Goal: Transaction & Acquisition: Obtain resource

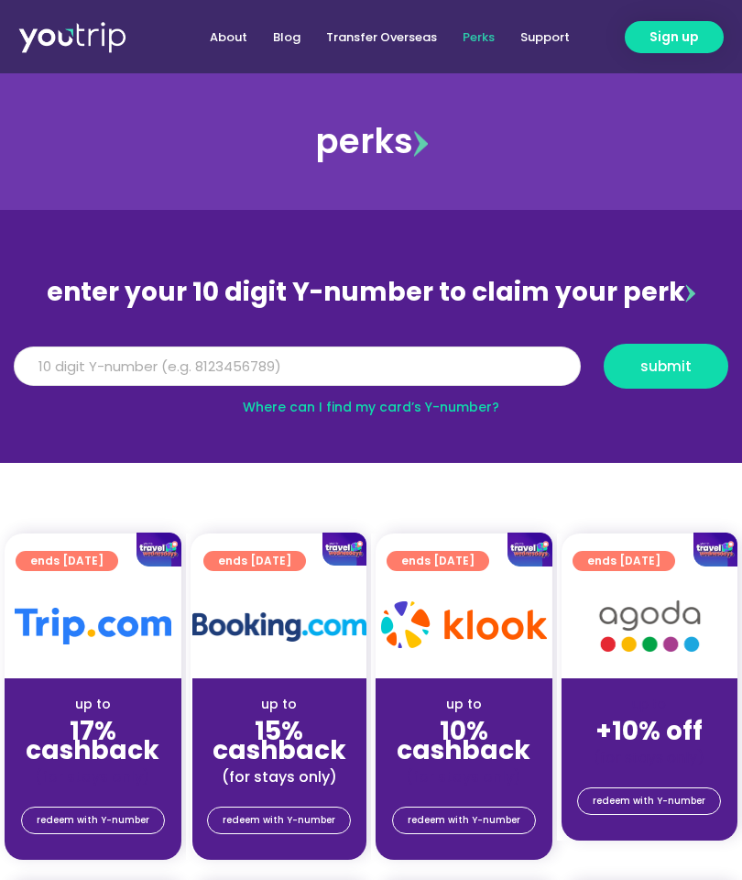
click at [230, 370] on input "Y Number" at bounding box center [297, 366] width 567 height 40
type input "8160789611"
click at [662, 371] on span "submit" at bounding box center [666, 366] width 51 height 14
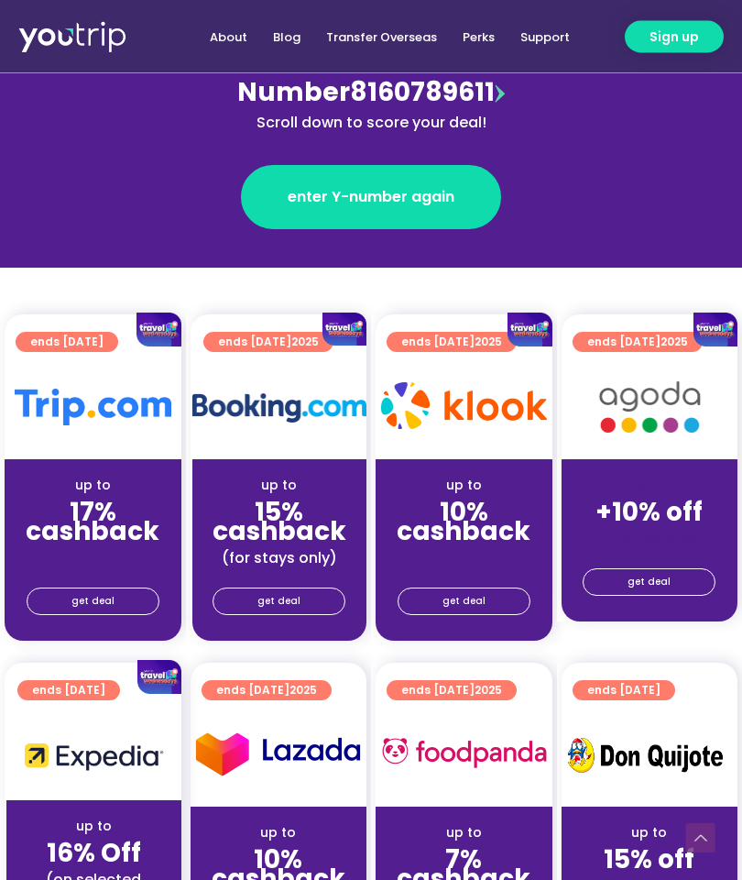
scroll to position [280, 0]
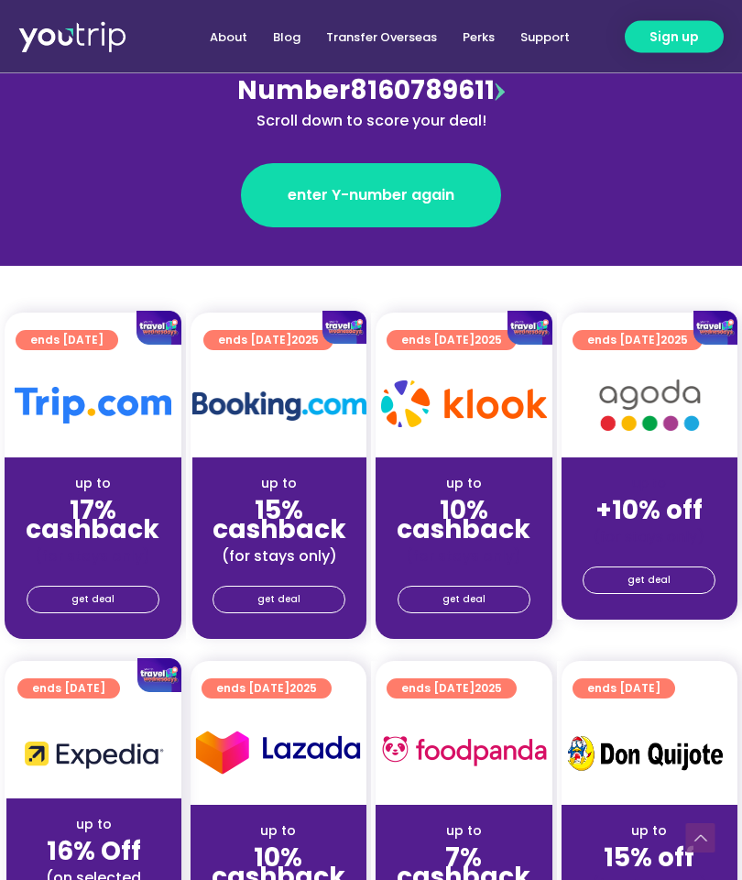
click at [102, 600] on span "get deal" at bounding box center [92, 601] width 43 height 26
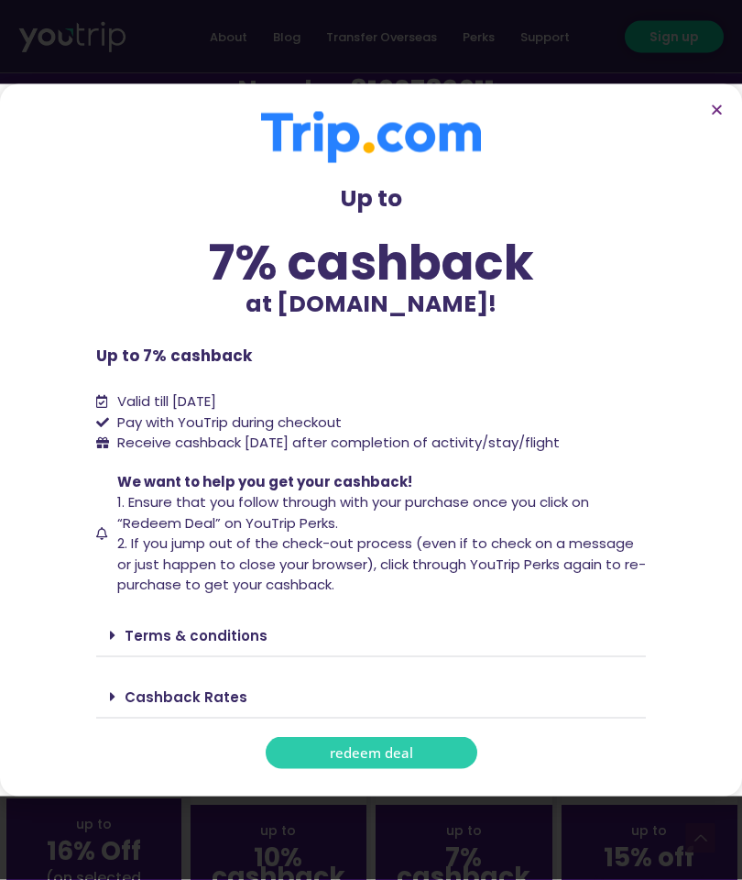
scroll to position [281, 0]
click at [369, 753] on span "redeem deal" at bounding box center [371, 753] width 83 height 14
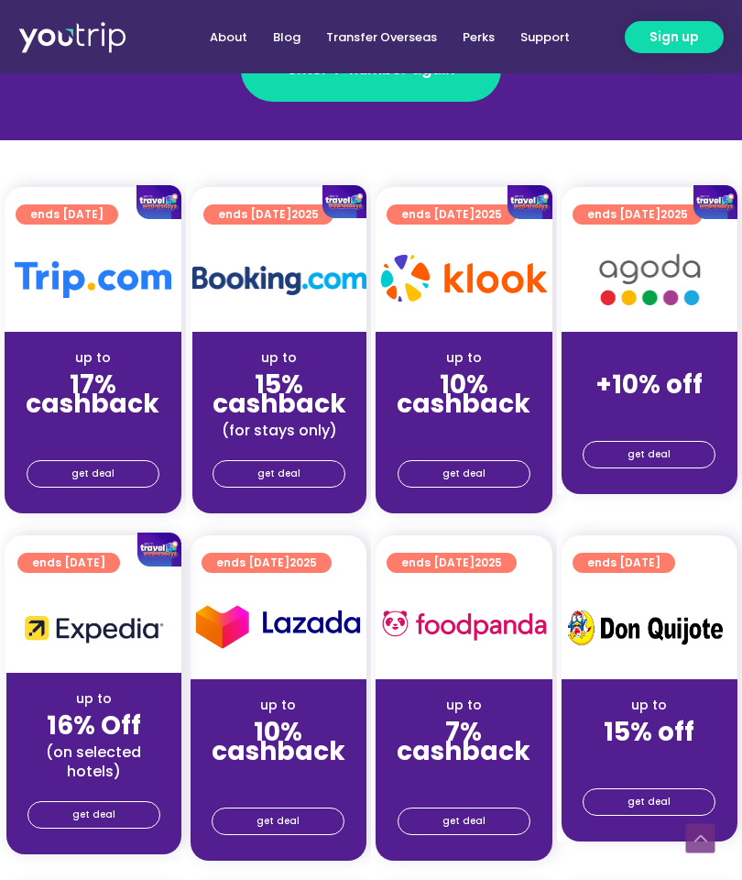
scroll to position [440, 0]
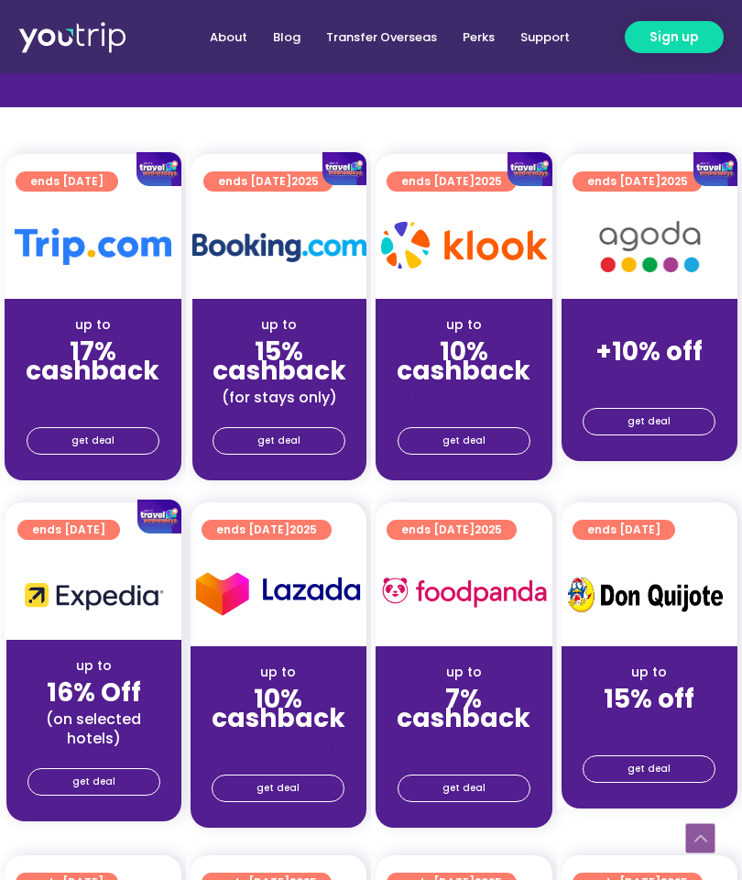
click at [101, 441] on span "get deal" at bounding box center [92, 441] width 43 height 26
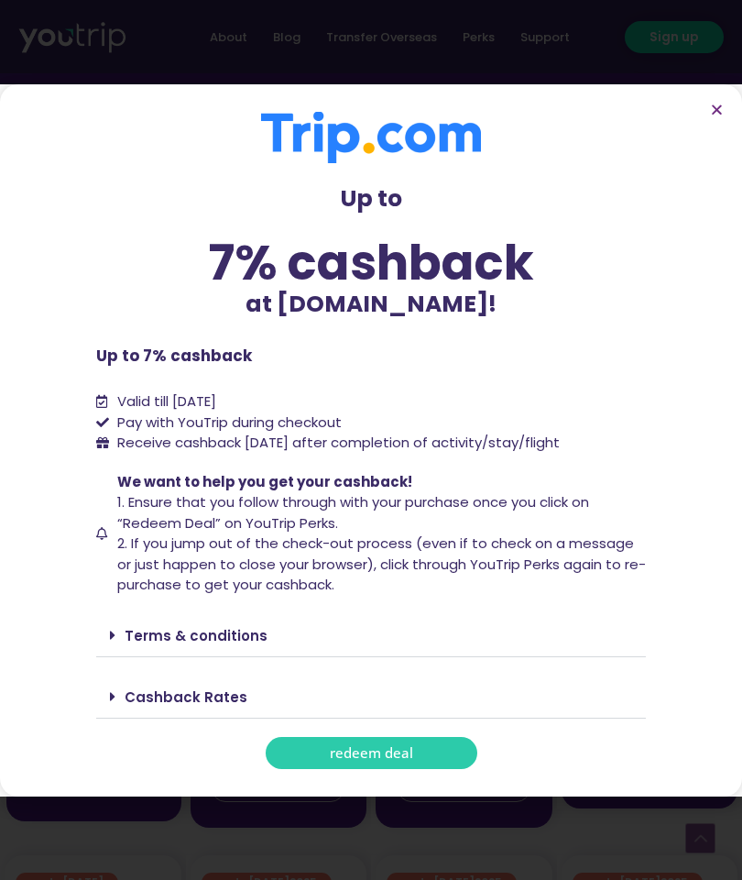
click at [379, 746] on span "redeem deal" at bounding box center [371, 753] width 83 height 14
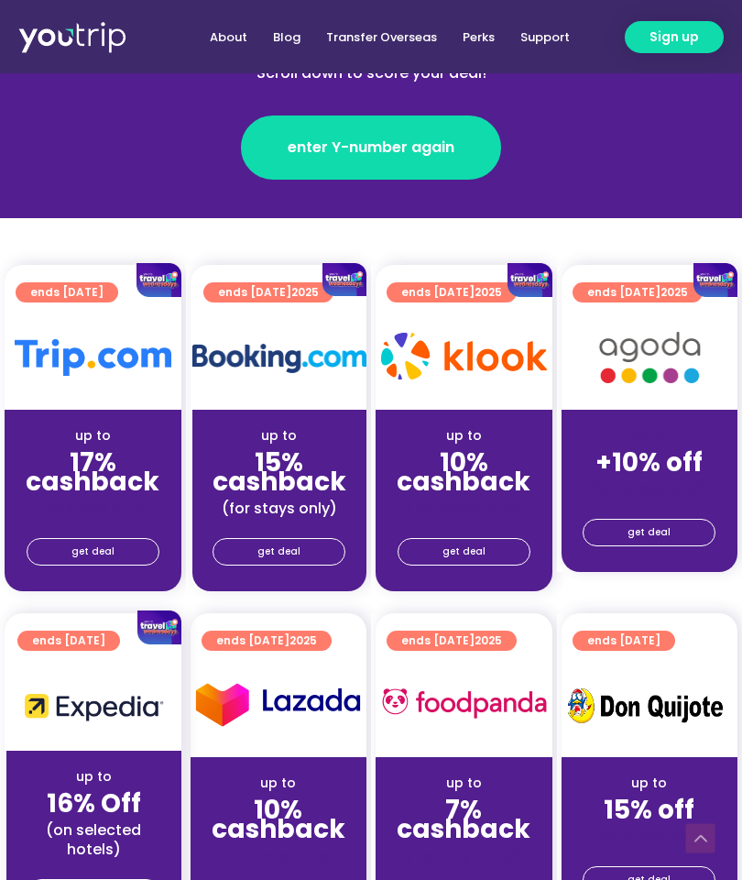
scroll to position [366, 0]
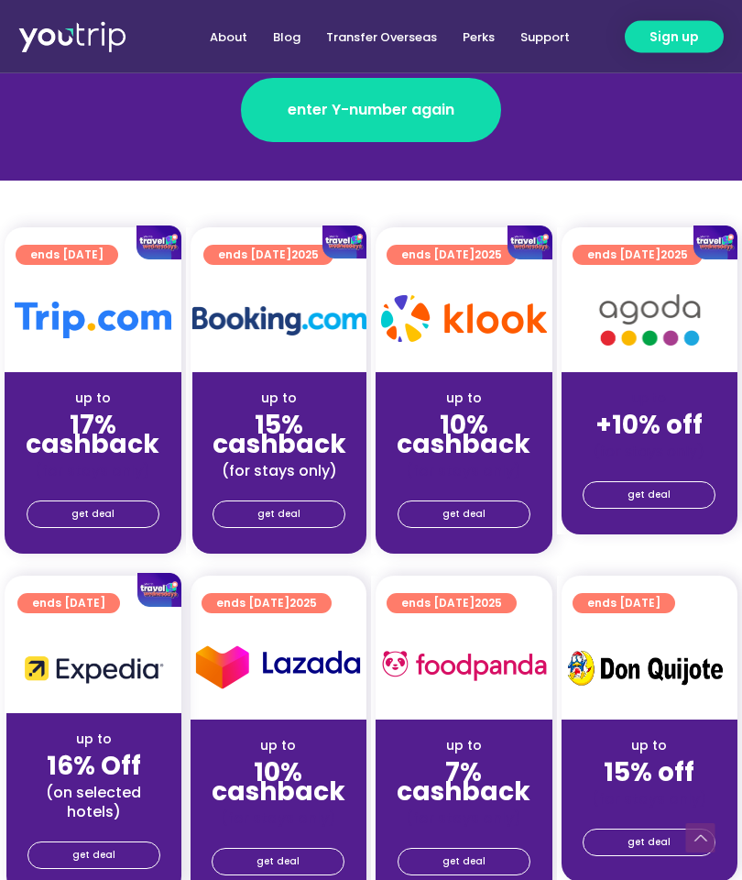
click at [107, 517] on span "get deal" at bounding box center [92, 515] width 43 height 26
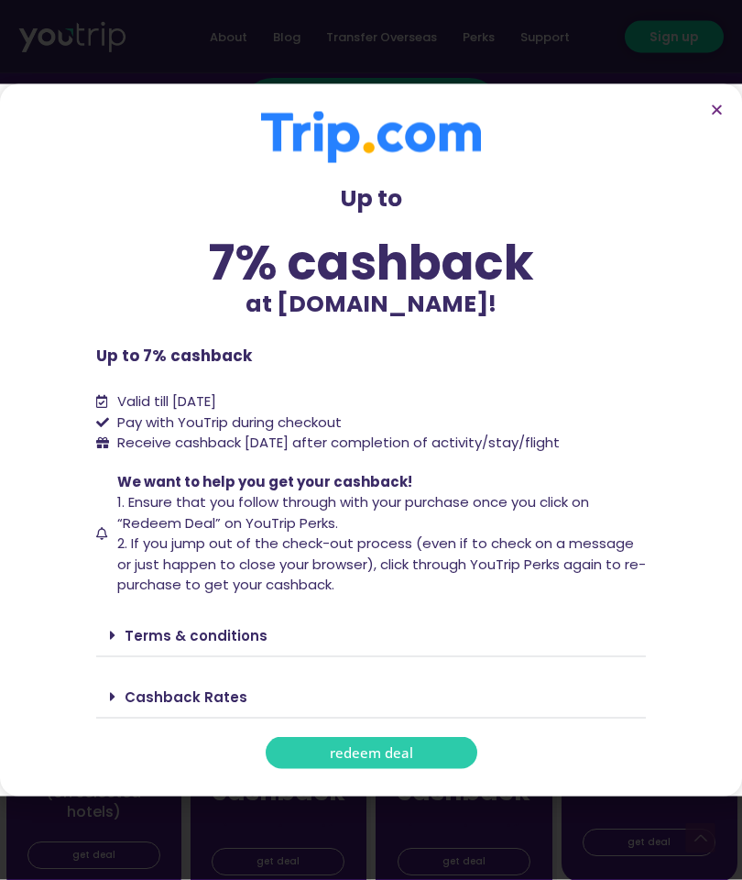
scroll to position [367, 0]
click at [408, 737] on link "redeem deal" at bounding box center [372, 753] width 212 height 32
click at [382, 755] on span "redeem deal" at bounding box center [371, 753] width 83 height 14
